Goal: Task Accomplishment & Management: Use online tool/utility

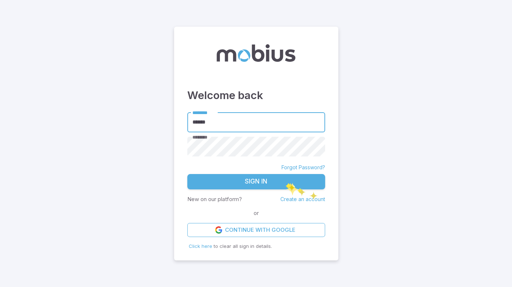
click at [285, 183] on button "Sign In" at bounding box center [256, 181] width 138 height 15
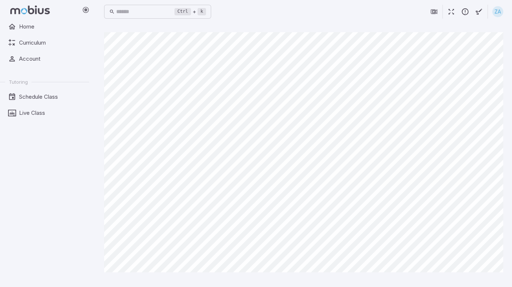
click at [450, 12] on icon "button" at bounding box center [451, 12] width 8 height 8
click at [448, 15] on icon "button" at bounding box center [451, 12] width 8 height 8
click at [449, 15] on icon "button" at bounding box center [451, 12] width 8 height 8
click at [451, 11] on icon "button" at bounding box center [451, 12] width 8 height 8
click at [452, 14] on icon "button" at bounding box center [451, 12] width 8 height 8
